Goal: Task Accomplishment & Management: Manage account settings

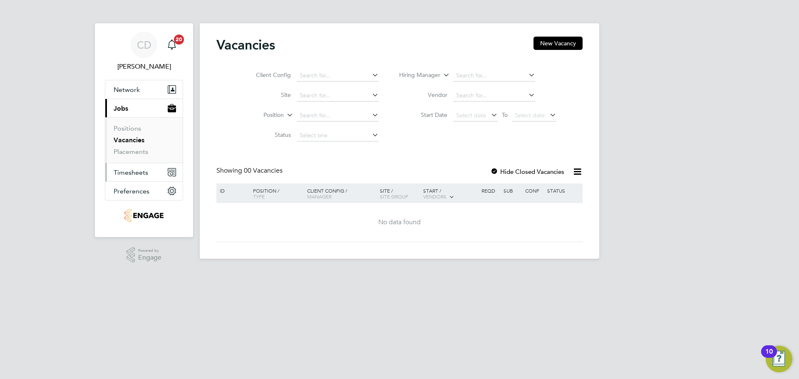
click at [145, 174] on span "Timesheets" at bounding box center [131, 173] width 35 height 8
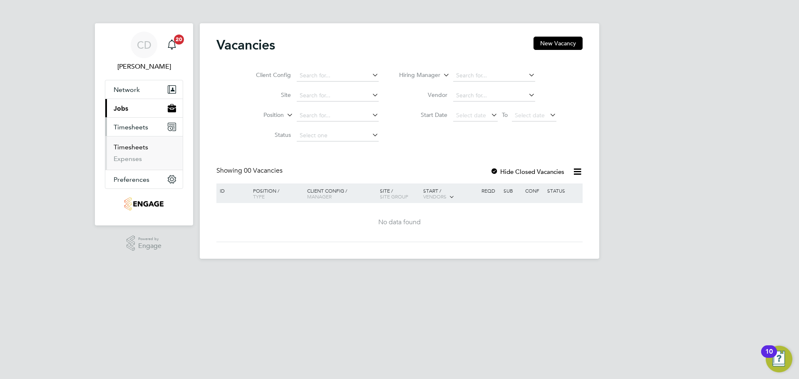
click at [139, 147] on link "Timesheets" at bounding box center [131, 147] width 35 height 8
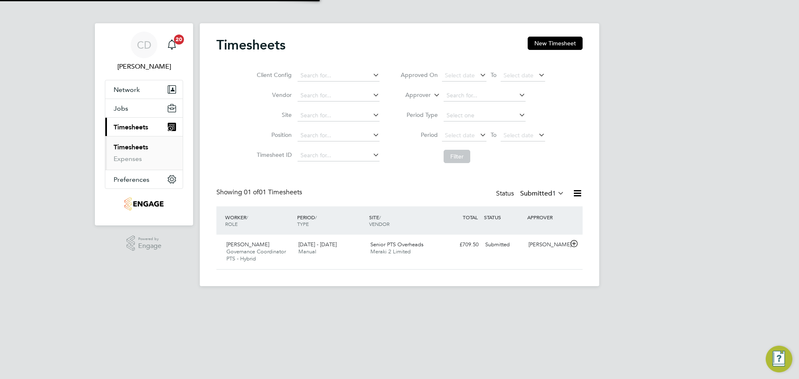
scroll to position [21, 72]
click at [479, 253] on div "Danielle Sellers Governance Coordinator PTS - Hybrid 4 - 10 Aug 2025 4 - 10 Aug…" at bounding box center [399, 252] width 366 height 35
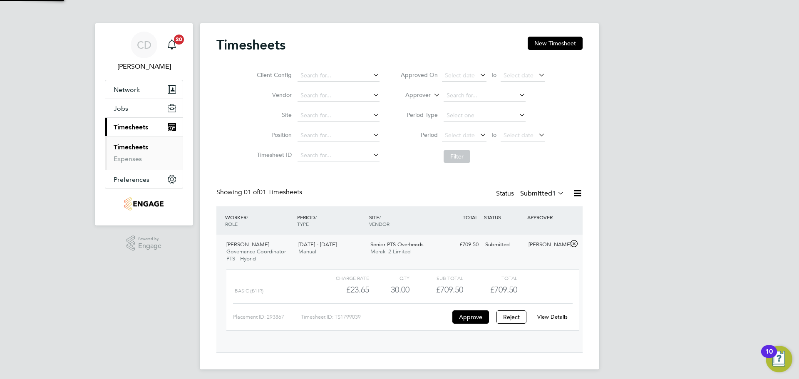
scroll to position [14, 81]
click at [468, 319] on button "Approve" at bounding box center [471, 317] width 37 height 13
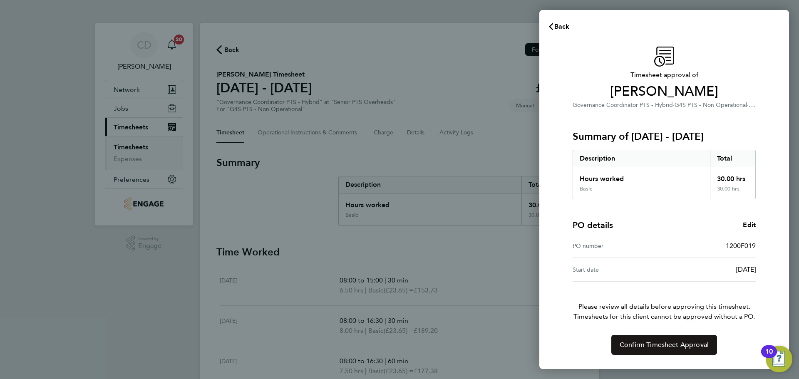
click at [656, 348] on span "Confirm Timesheet Approval" at bounding box center [664, 345] width 89 height 8
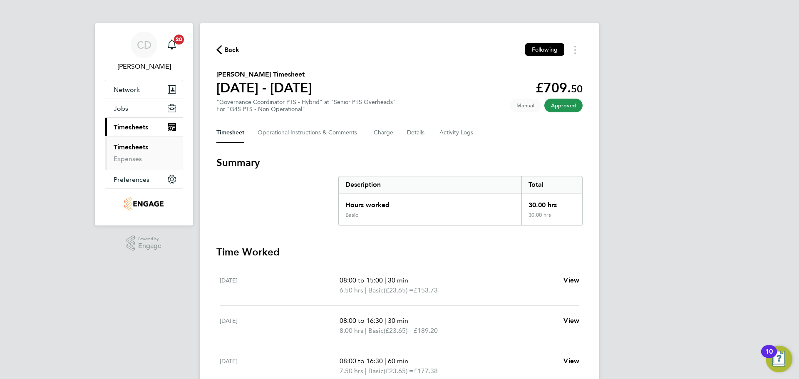
click at [572, 104] on span "Approved" at bounding box center [564, 106] width 38 height 14
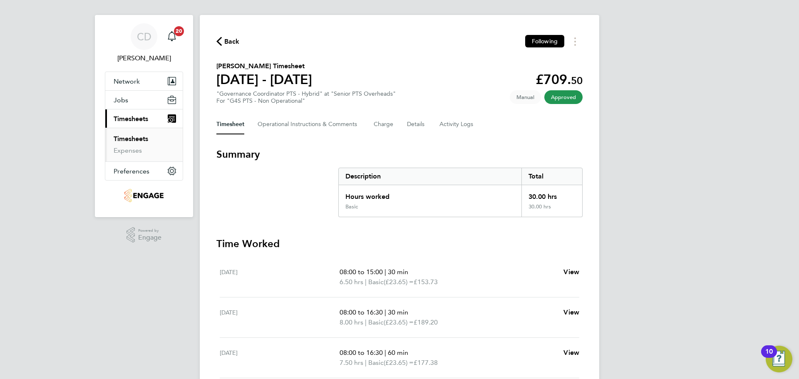
scroll to position [6, 0]
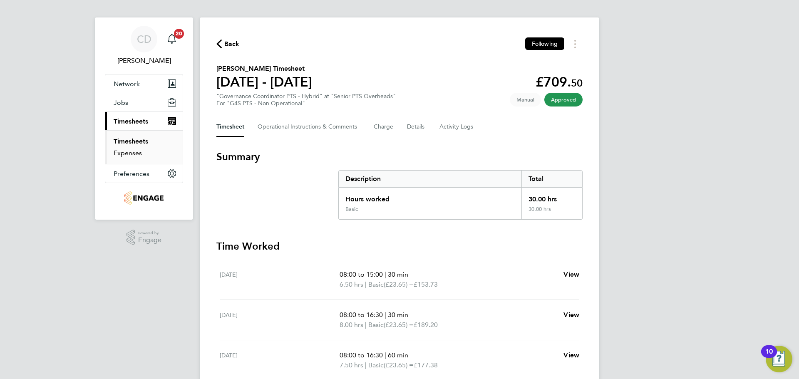
click at [128, 154] on link "Expenses" at bounding box center [128, 153] width 28 height 8
